Goal: Task Accomplishment & Management: Manage account settings

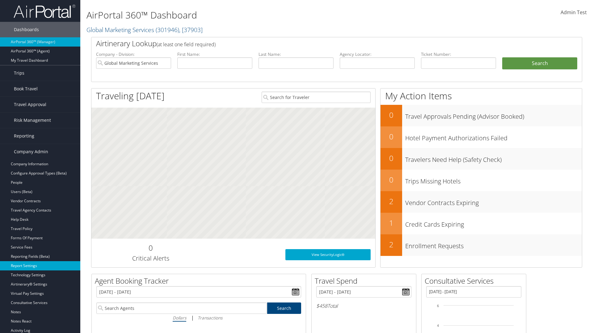
click at [40, 266] on link "Report Settings" at bounding box center [40, 265] width 80 height 9
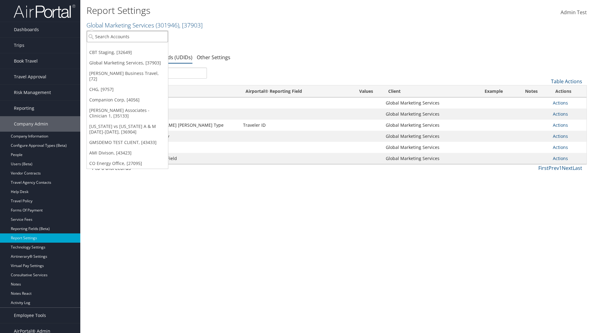
click at [127, 36] on input "search" at bounding box center [127, 36] width 81 height 11
type input "Global Marketing Services"
click at [133, 48] on div "Global Marketing Services (301946), [37903]" at bounding box center [132, 48] width 99 height 6
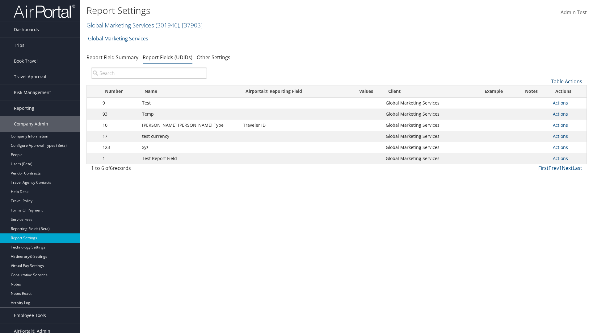
click at [566, 81] on link "Table Actions" at bounding box center [566, 81] width 31 height 7
click at [545, 91] on link "New Record" at bounding box center [545, 91] width 81 height 10
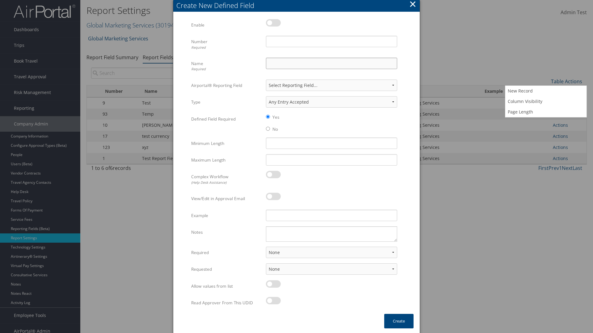
click at [331, 63] on input "Name Required" at bounding box center [331, 63] width 131 height 11
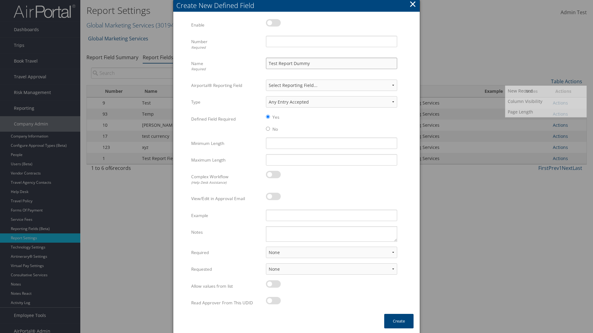
type input "Test Report Dummy"
click at [331, 41] on input "Number Required" at bounding box center [331, 41] width 131 height 11
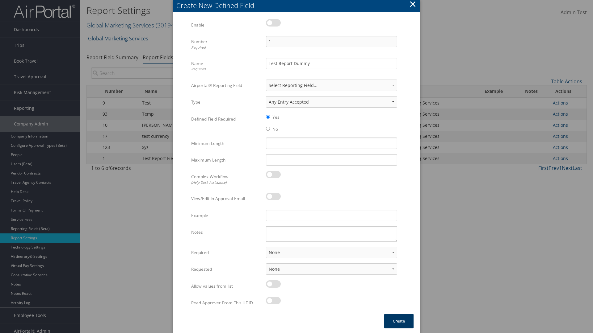
type input "1"
click at [398, 321] on button "Create" at bounding box center [398, 321] width 29 height 15
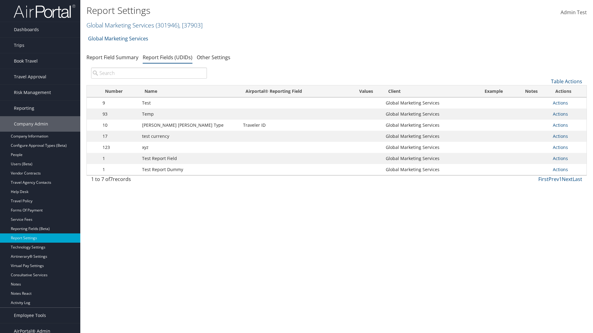
click at [566, 170] on td "Actions Update Report Field Values Upload Report Field Values Edit Delete" at bounding box center [567, 169] width 37 height 11
